Goal: Information Seeking & Learning: Understand process/instructions

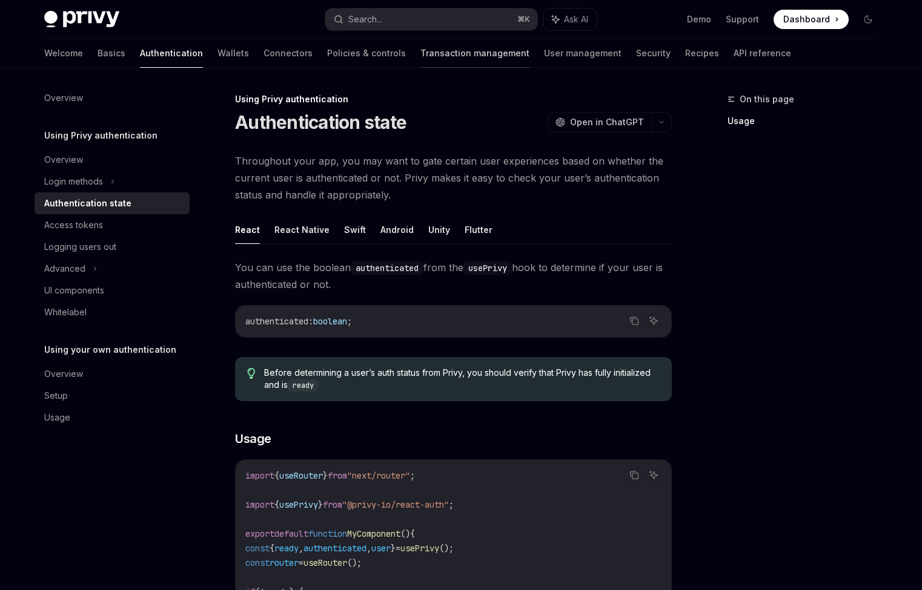
click at [429, 53] on link "Transaction management" at bounding box center [474, 53] width 109 height 29
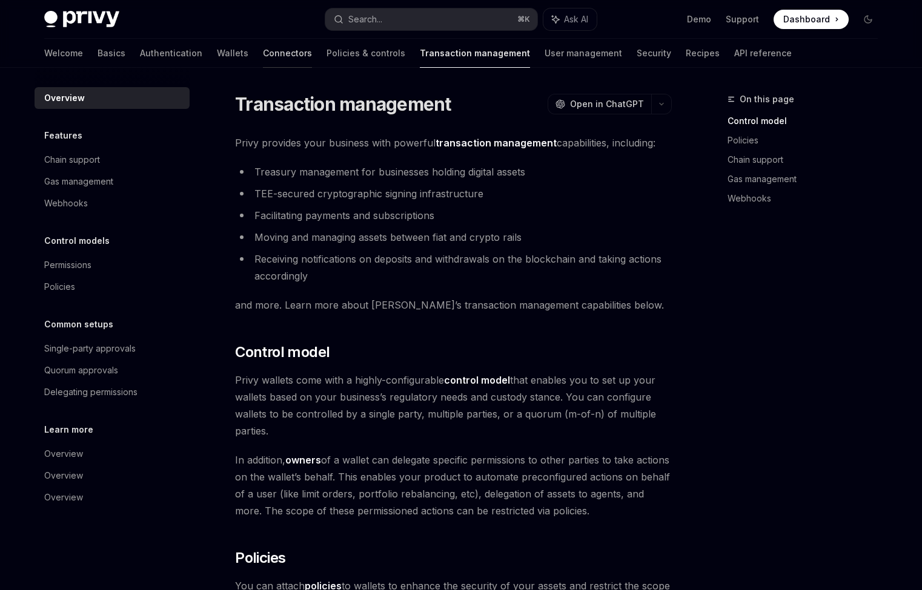
click at [263, 46] on link "Connectors" at bounding box center [287, 53] width 49 height 29
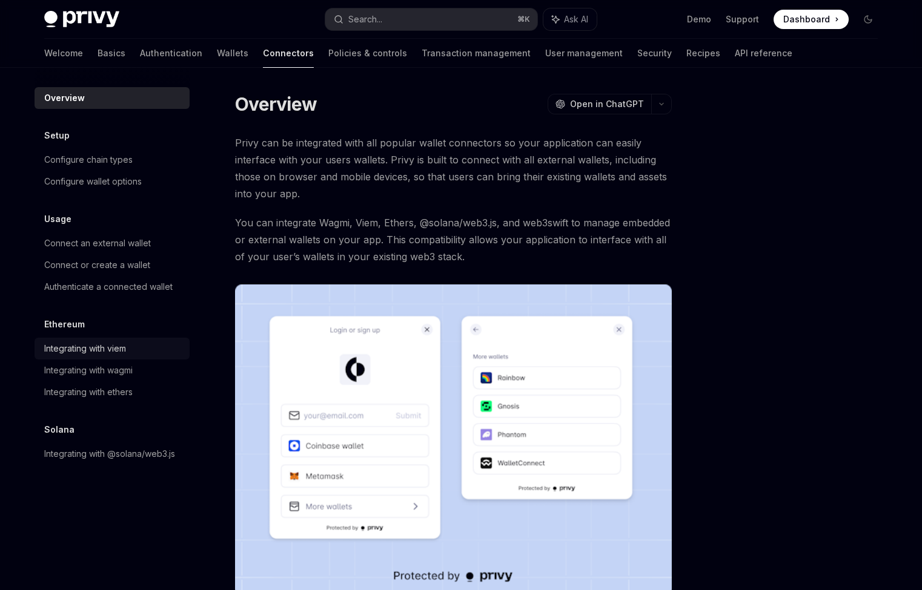
click at [138, 351] on div "Integrating with viem" at bounding box center [113, 349] width 138 height 15
type textarea "*"
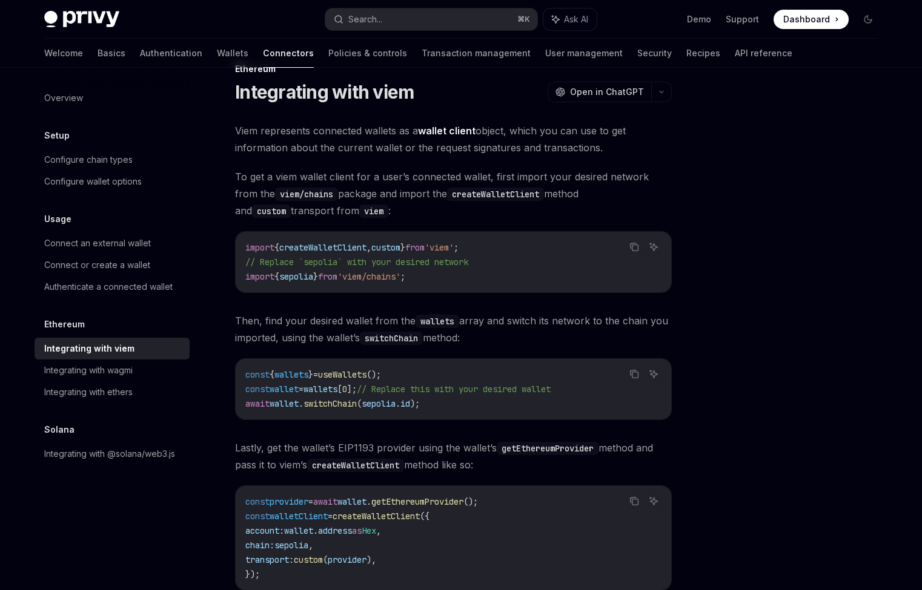
scroll to position [30, 0]
click at [340, 404] on span "switchChain" at bounding box center [329, 404] width 53 height 11
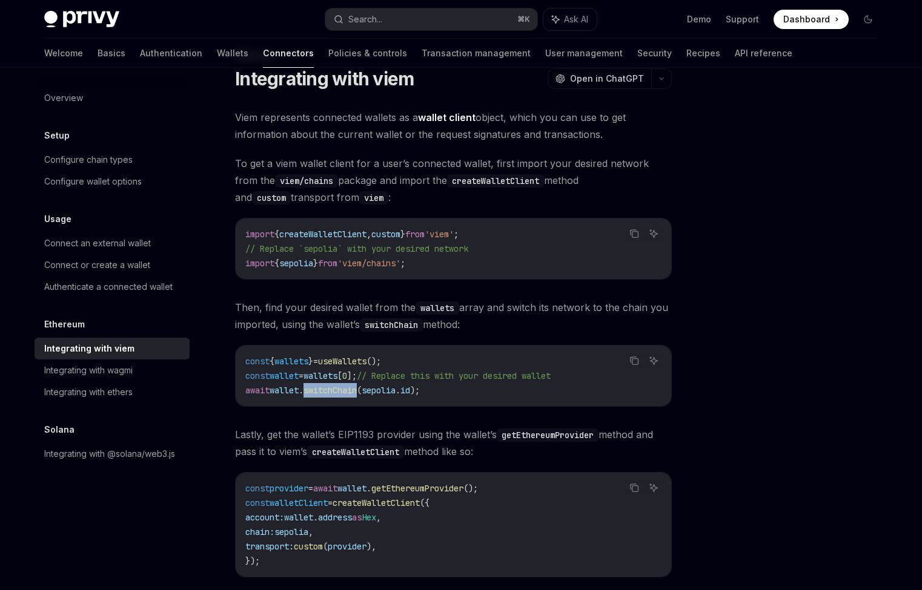
scroll to position [47, 0]
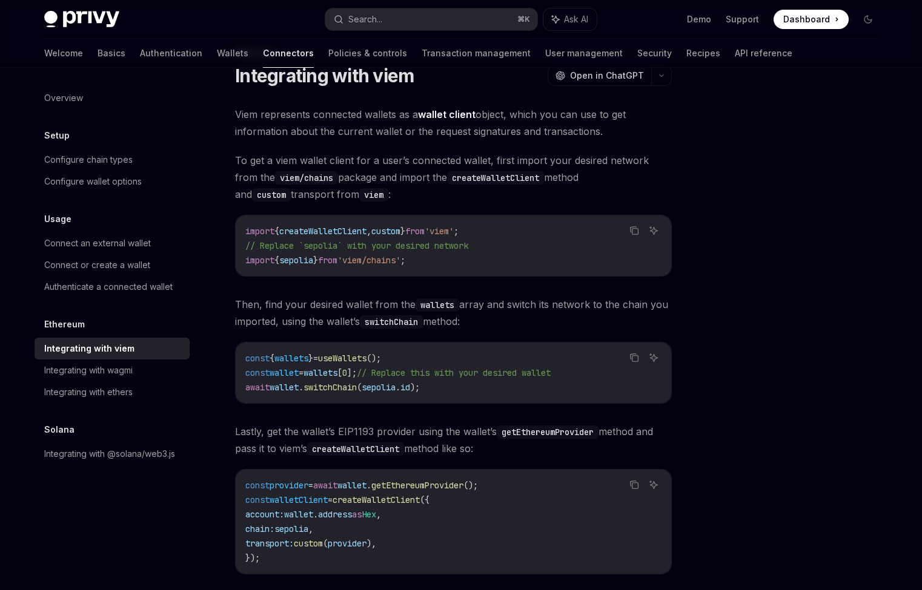
click at [274, 532] on span "chain:" at bounding box center [259, 529] width 29 height 11
copy span "chain"
click at [319, 564] on code "const provider = await wallet . getEthereumProvider (); const walletClient = cr…" at bounding box center [453, 521] width 416 height 87
click at [271, 530] on span "chain:" at bounding box center [259, 529] width 29 height 11
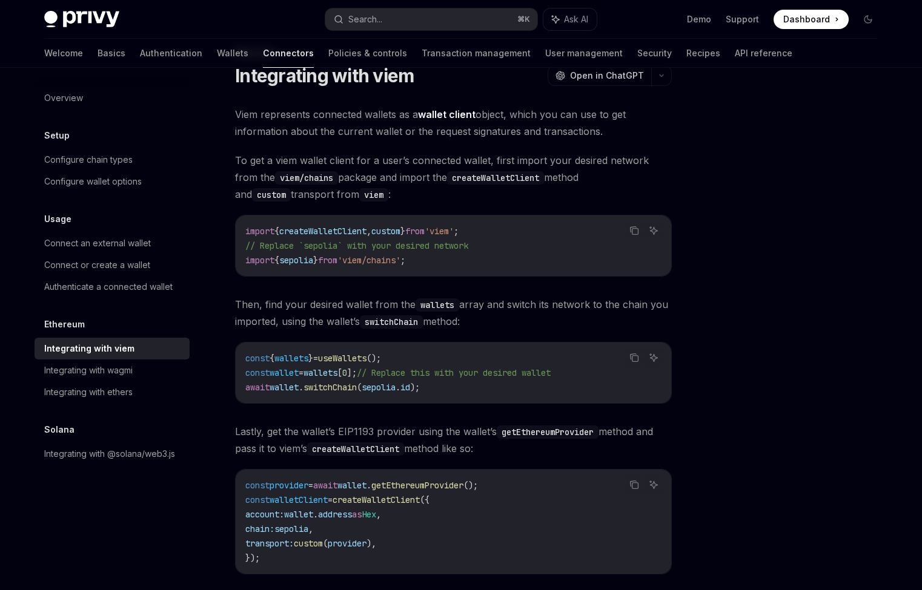
click at [271, 530] on span "chain:" at bounding box center [259, 529] width 29 height 11
copy span "chain"
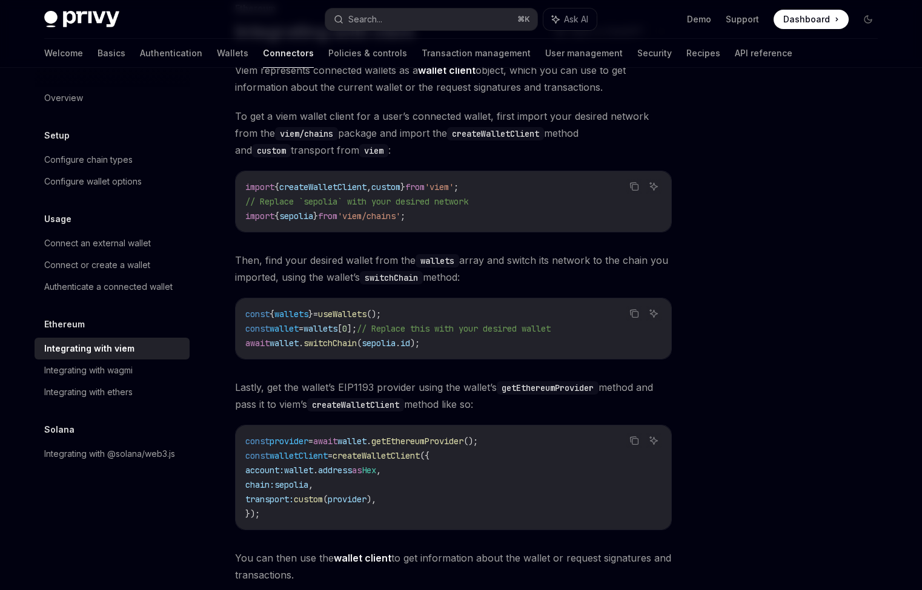
scroll to position [92, 0]
click at [507, 498] on code "const provider = await wallet . getEthereumProvider (); const walletClient = cr…" at bounding box center [453, 476] width 416 height 87
